Goal: Task Accomplishment & Management: Complete application form

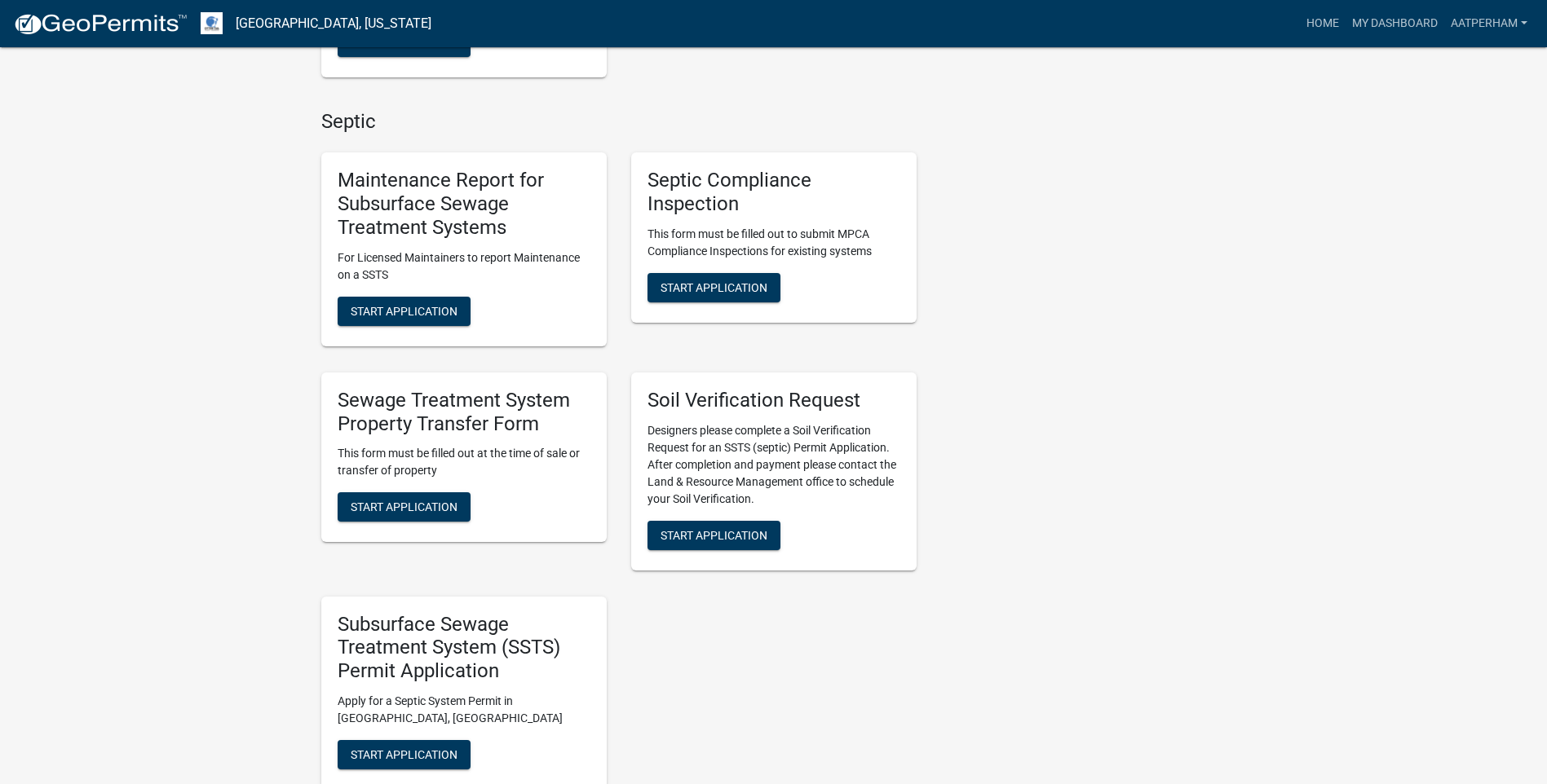
scroll to position [734, 0]
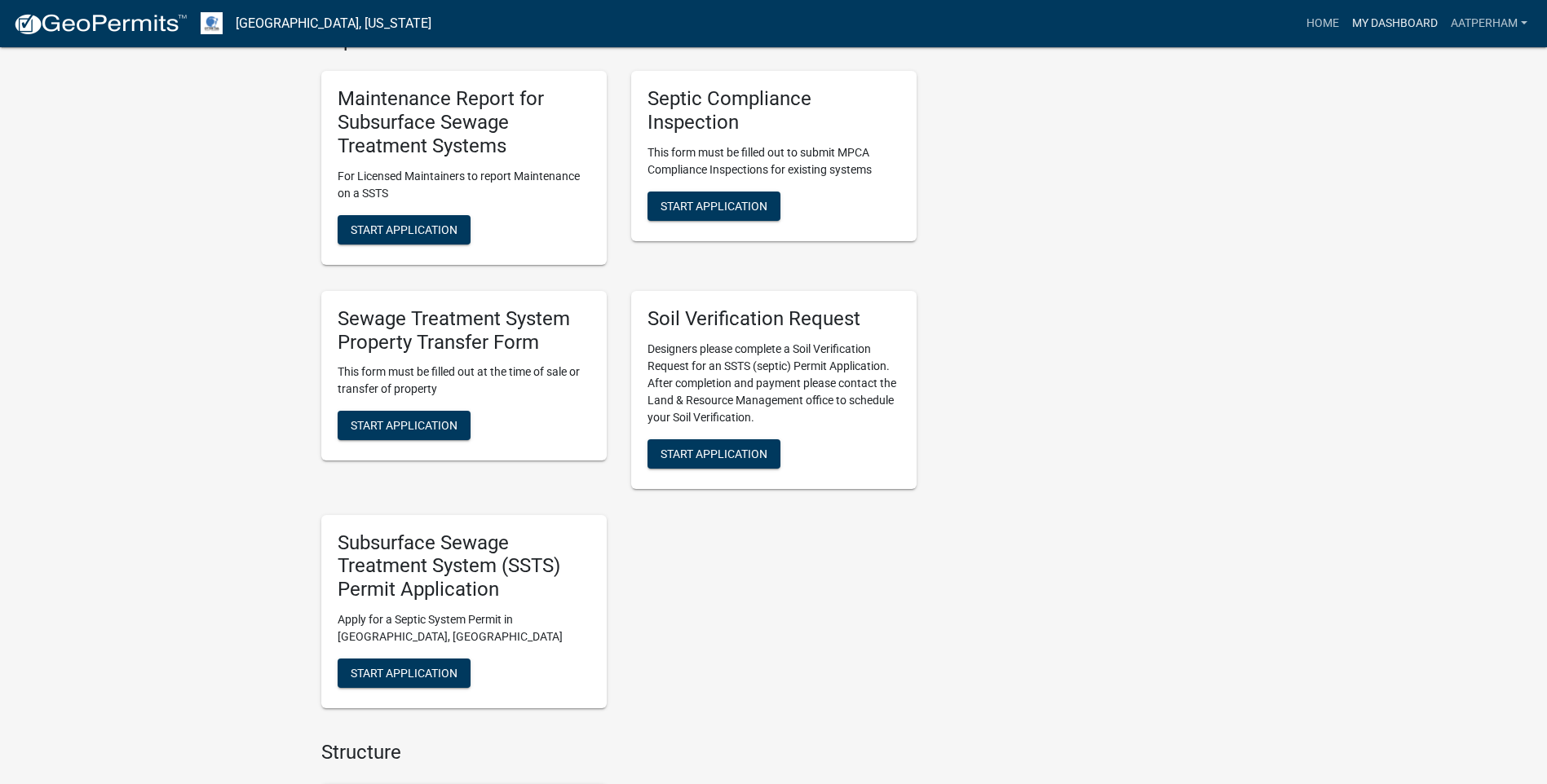
click at [1383, 21] on link "My Dashboard" at bounding box center [1395, 23] width 99 height 31
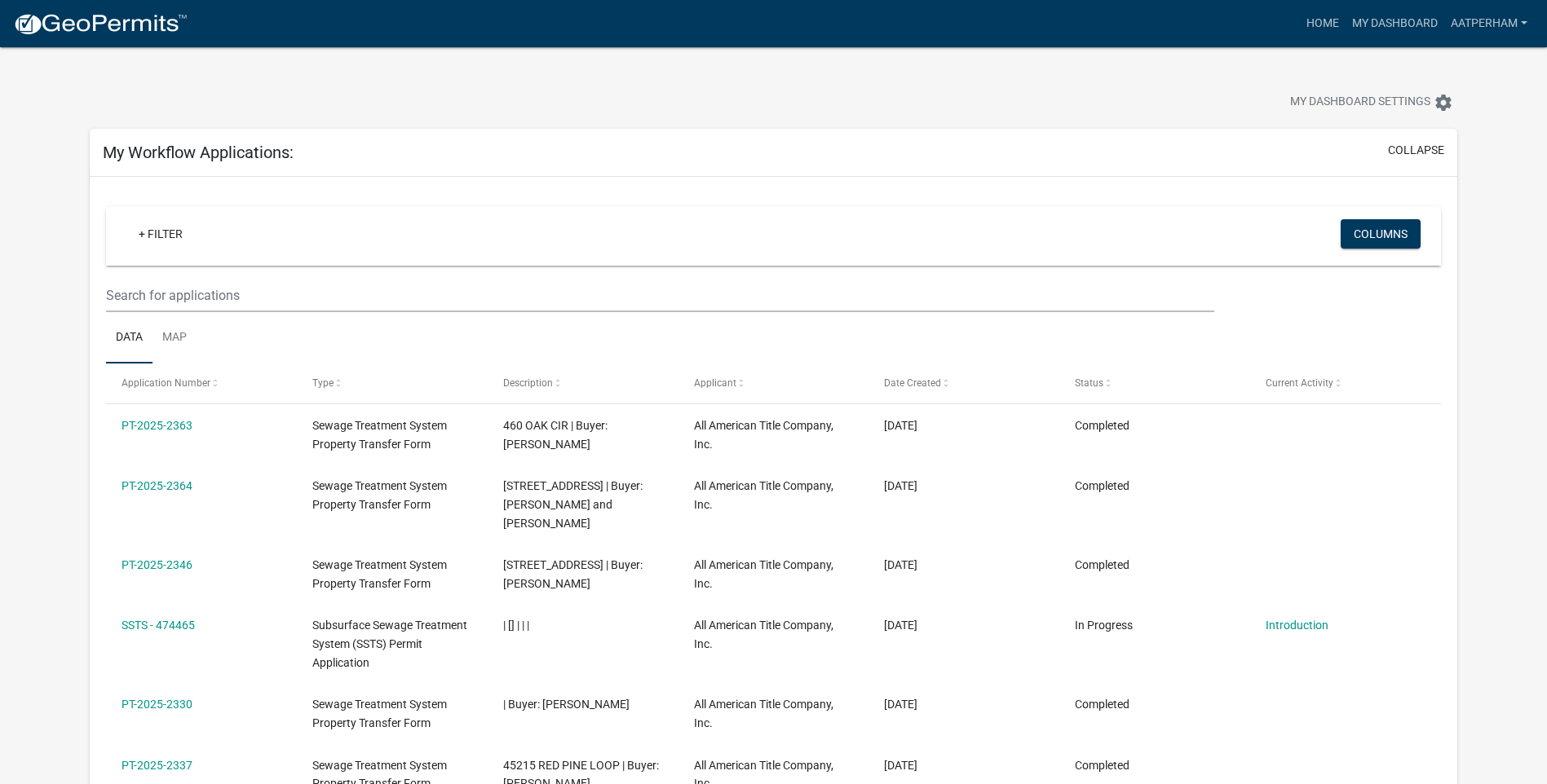
click at [237, 325] on ul "Data Map" at bounding box center [773, 337] width 1334 height 51
click at [250, 308] on input "text" at bounding box center [660, 296] width 1108 height 34
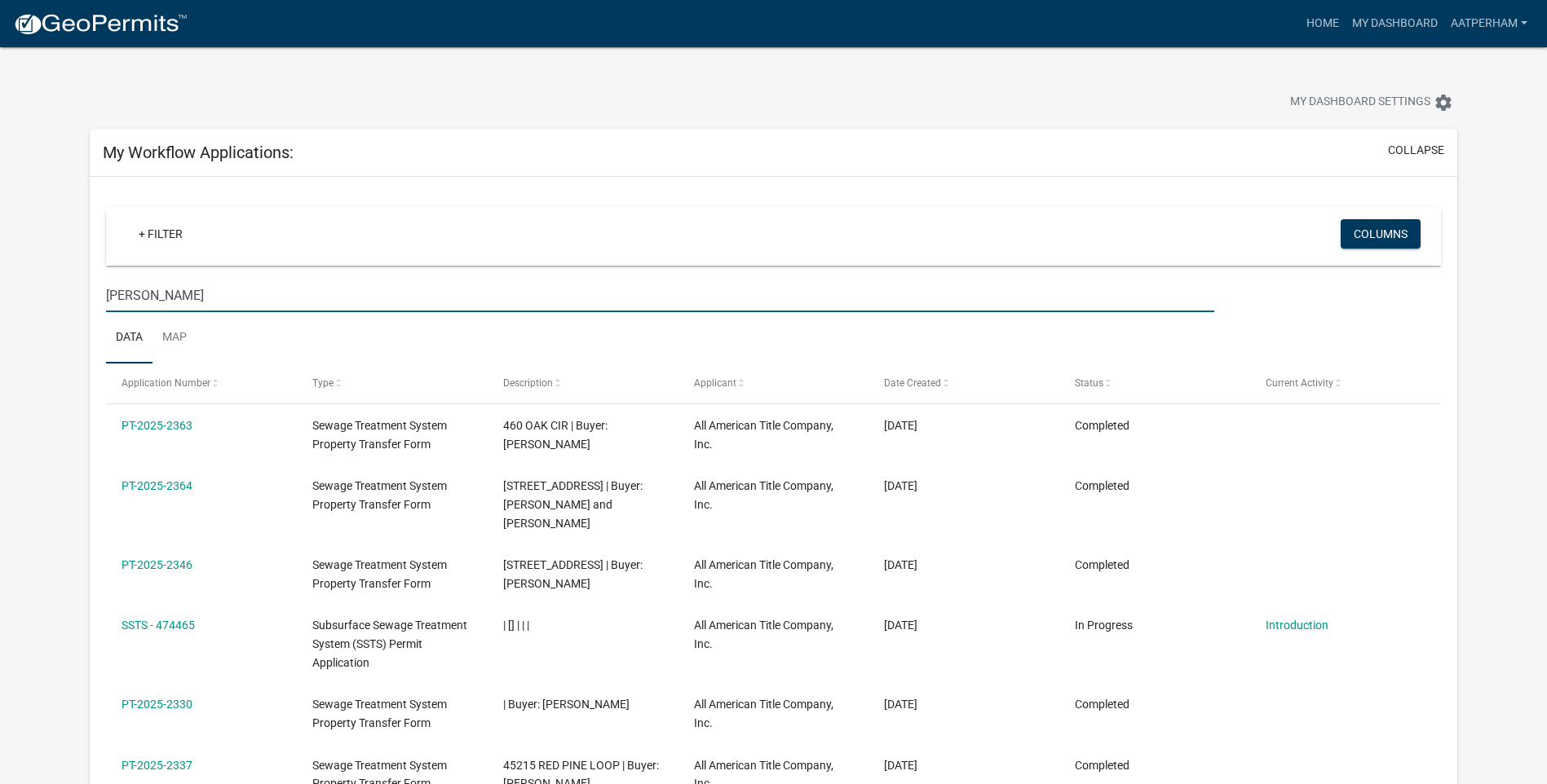
type input "[PERSON_NAME]"
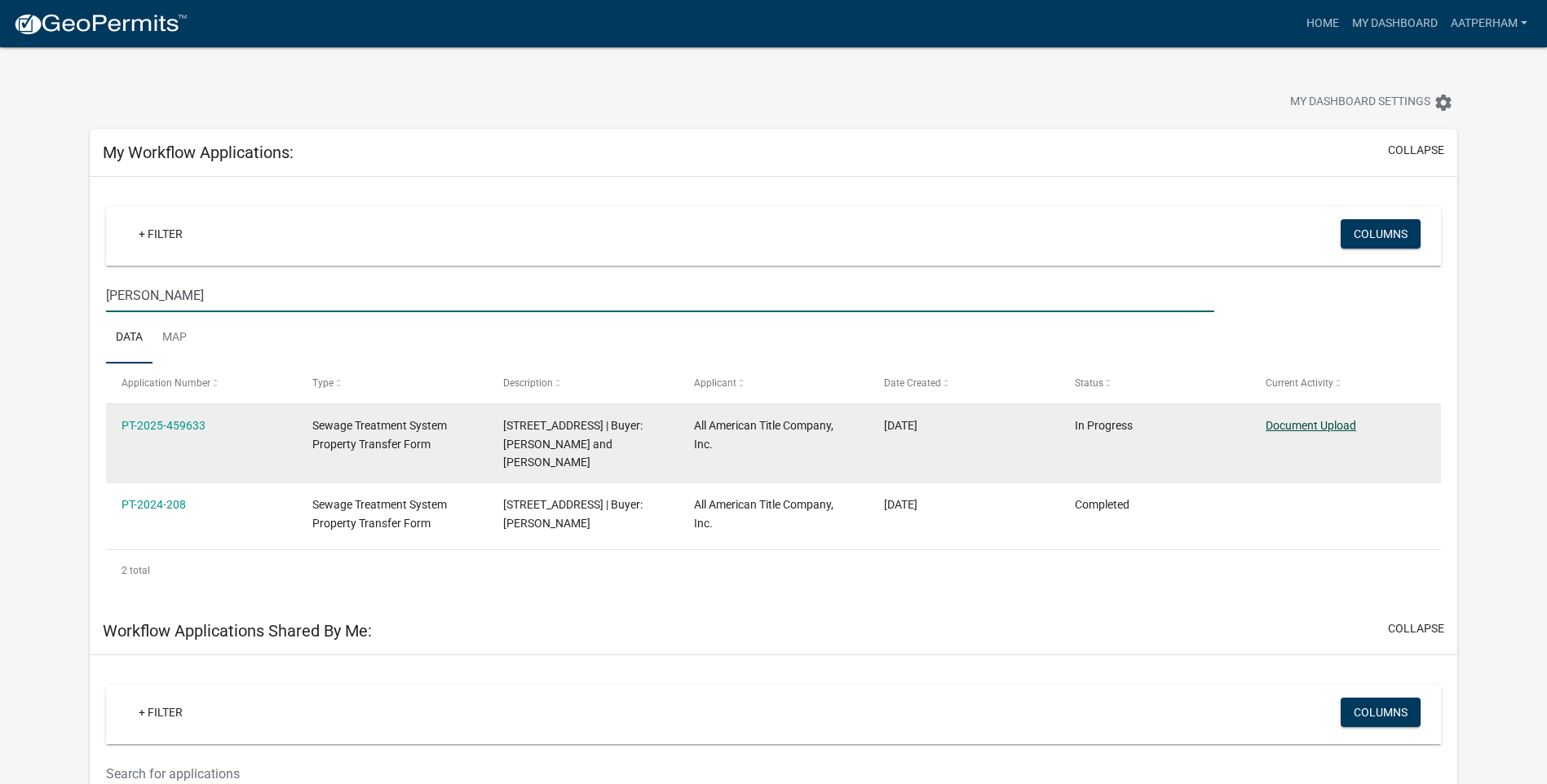
click at [1313, 421] on link "Document Upload" at bounding box center [1310, 425] width 90 height 13
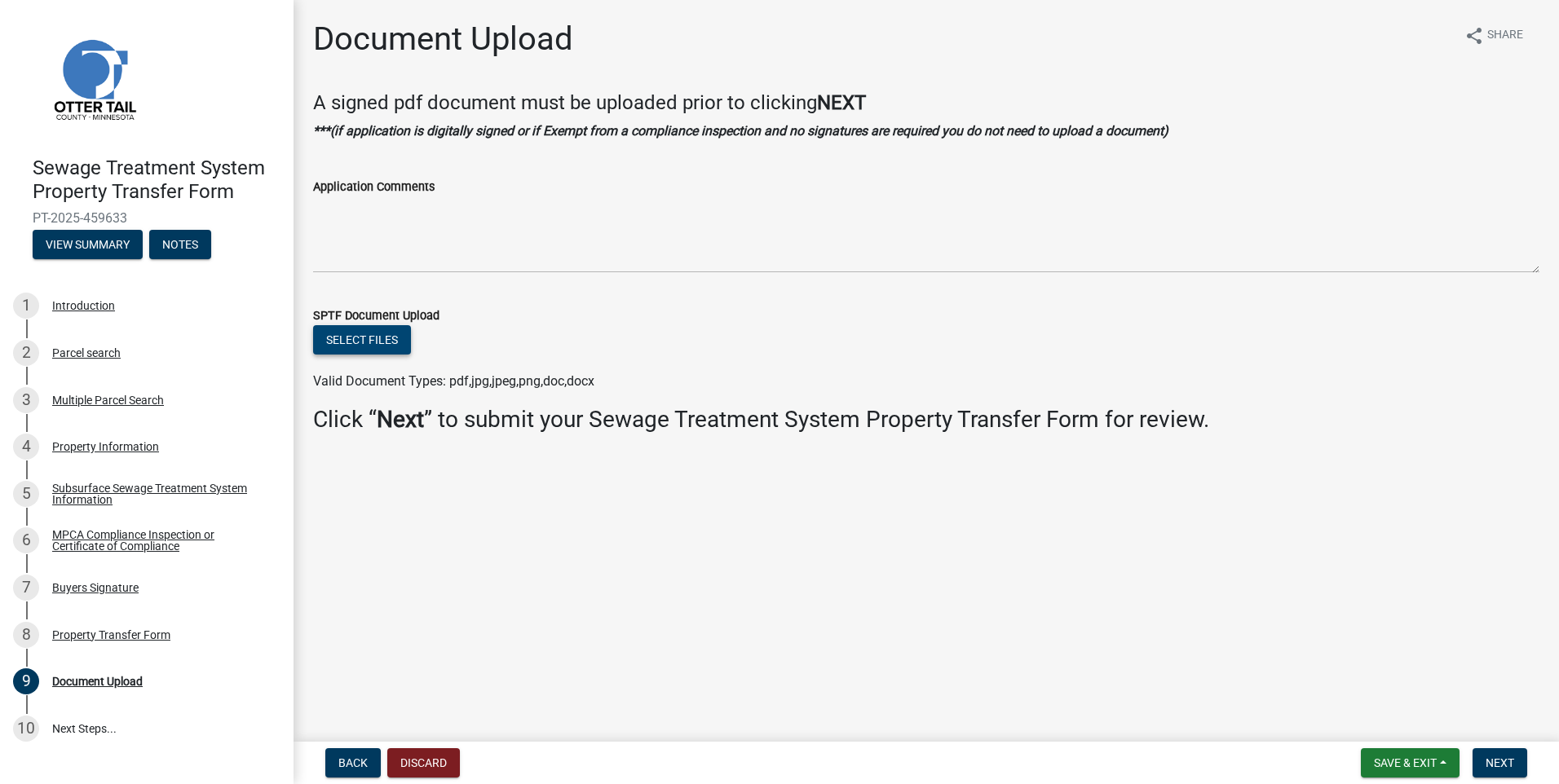
click at [382, 340] on button "Select files" at bounding box center [362, 339] width 98 height 29
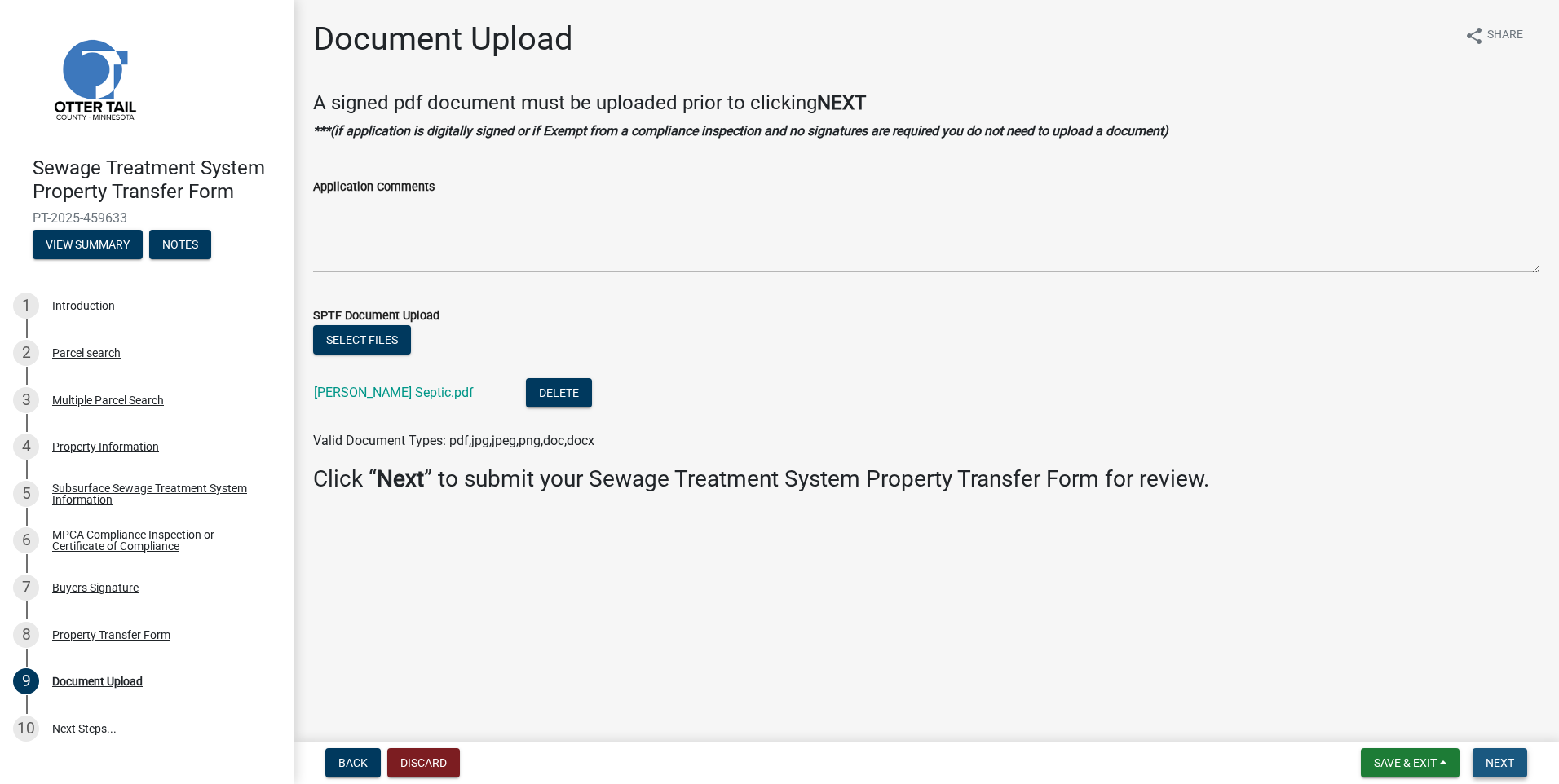
click at [1493, 758] on span "Next" at bounding box center [1499, 763] width 29 height 13
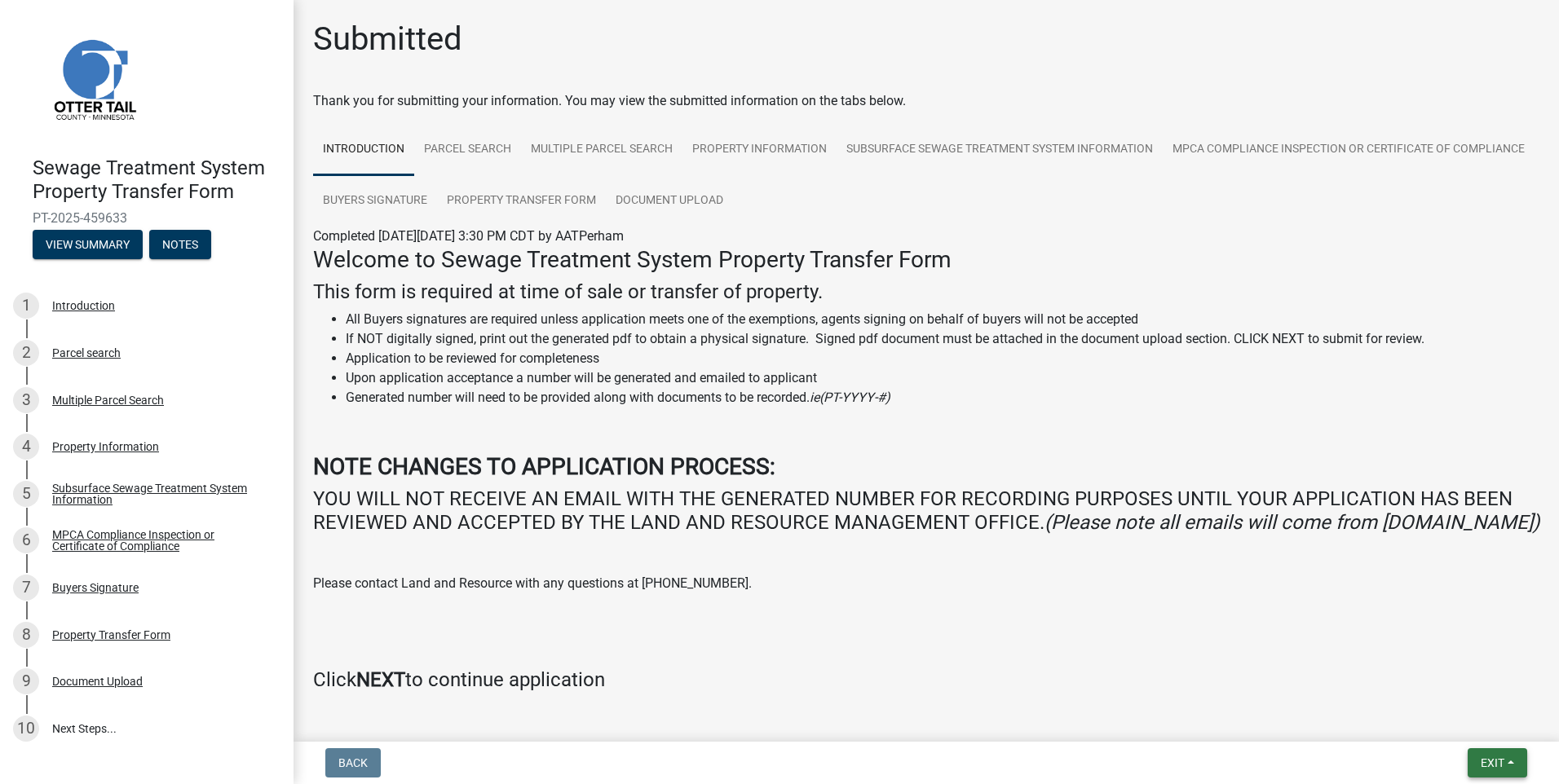
click at [1494, 756] on span "Exit" at bounding box center [1492, 763] width 23 height 13
click at [1469, 731] on button "Save & Exit" at bounding box center [1462, 721] width 131 height 39
